Goal: Navigation & Orientation: Find specific page/section

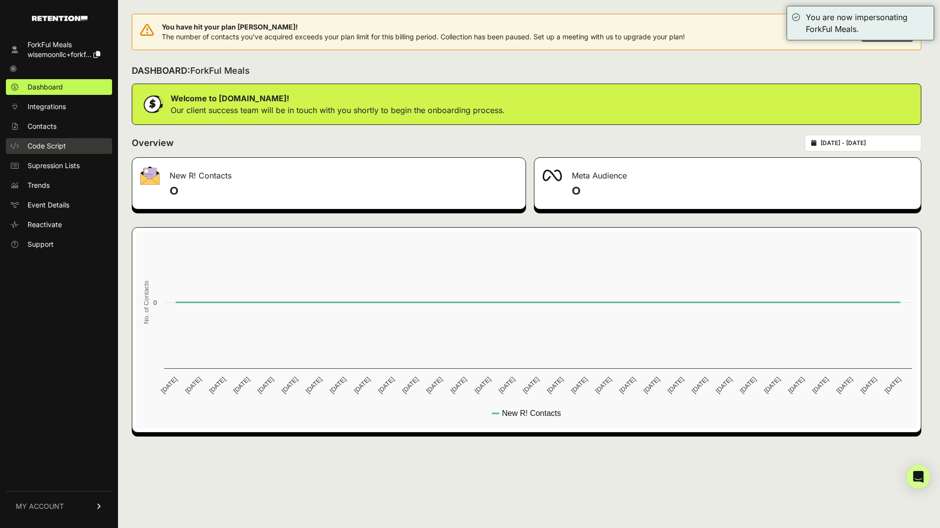
click at [38, 146] on span "Code Script" at bounding box center [47, 146] width 38 height 10
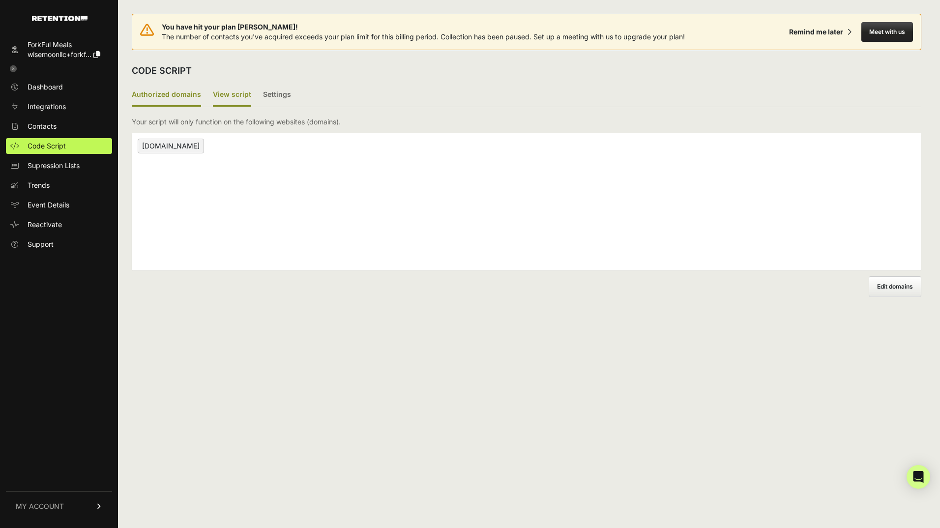
click at [231, 99] on label "View script" at bounding box center [232, 95] width 38 height 23
click at [0, 0] on input "View script" at bounding box center [0, 0] width 0 height 0
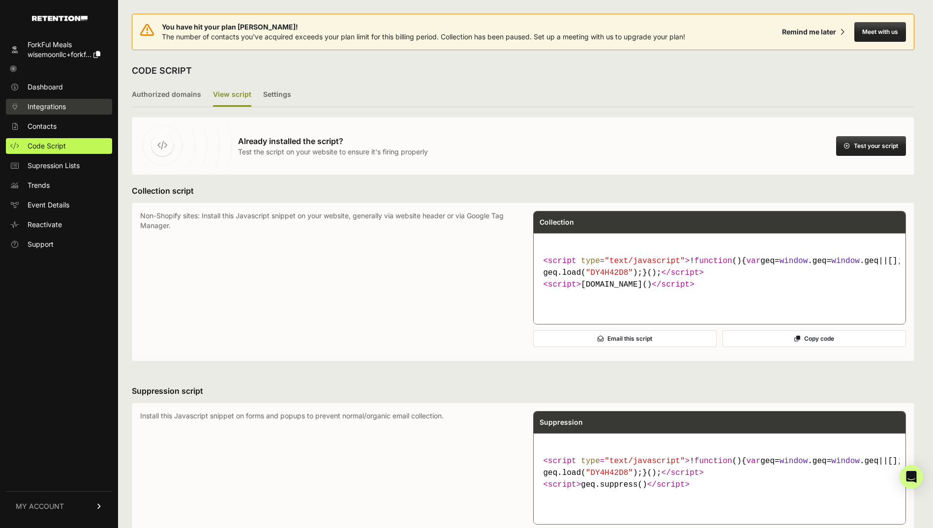
click at [63, 111] on span "Integrations" at bounding box center [47, 107] width 38 height 10
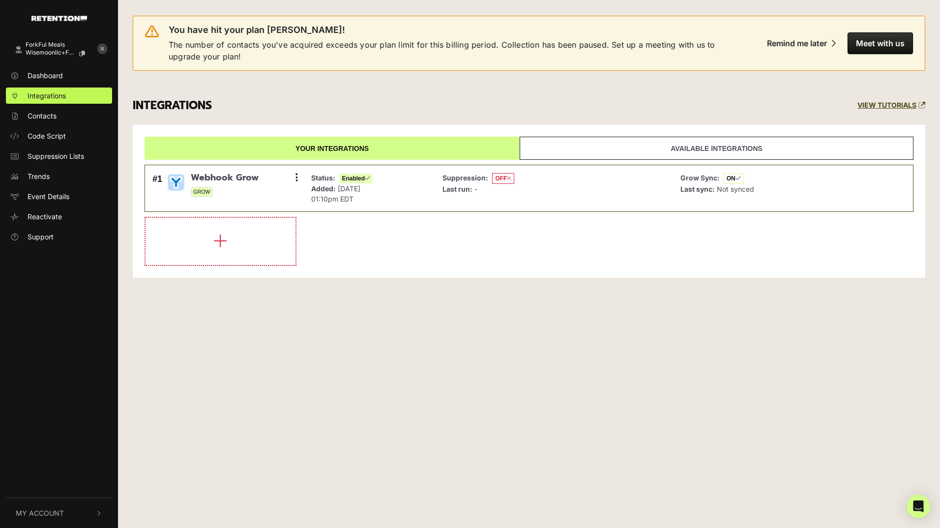
click at [106, 46] on icon at bounding box center [102, 49] width 10 height 10
